Goal: Transaction & Acquisition: Purchase product/service

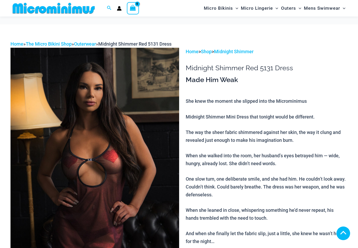
scroll to position [210, 0]
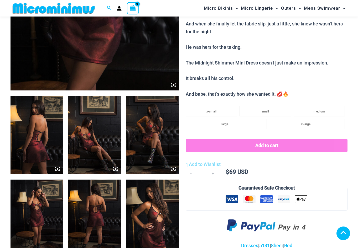
click at [97, 136] on img at bounding box center [94, 135] width 53 height 79
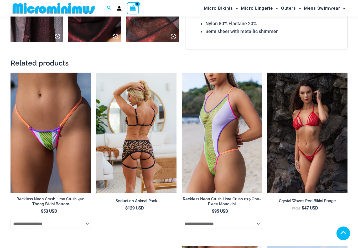
scroll to position [525, 0]
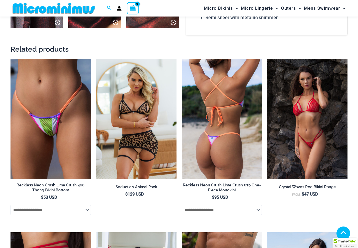
click at [221, 127] on img at bounding box center [222, 119] width 80 height 121
click at [223, 145] on img at bounding box center [222, 119] width 80 height 121
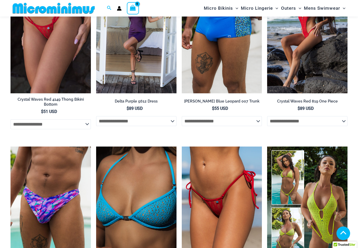
scroll to position [788, 0]
